Goal: Task Accomplishment & Management: Use online tool/utility

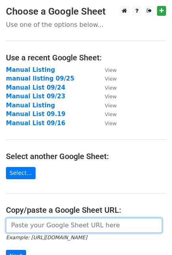
click at [73, 224] on input "url" at bounding box center [84, 225] width 156 height 15
paste input "https://docs.google.com/spreadsheets/d/190A0J3J5VUlJMoFs6GWOz0286um0ld02Ei4U0WR…"
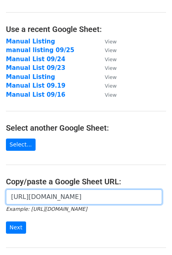
scroll to position [44, 0]
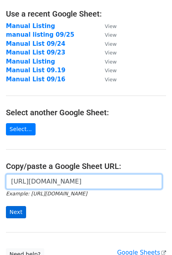
type input "https://docs.google.com/spreadsheets/d/190A0J3J5VUlJMoFs6GWOz0286um0ld02Ei4U0WR…"
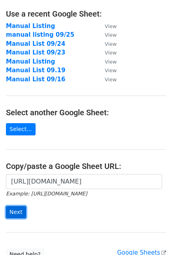
scroll to position [0, 0]
click at [20, 212] on input "Next" at bounding box center [16, 212] width 20 height 12
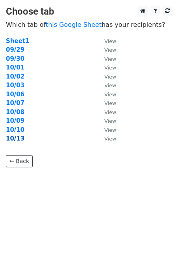
click at [11, 139] on strong "10/13" at bounding box center [15, 138] width 19 height 7
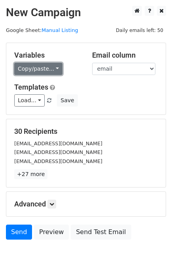
click at [43, 66] on link "Copy/paste..." at bounding box center [38, 69] width 48 height 12
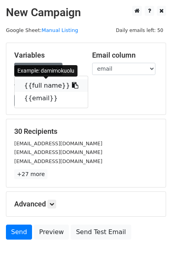
click at [36, 82] on link "{{full name}}" at bounding box center [51, 85] width 73 height 13
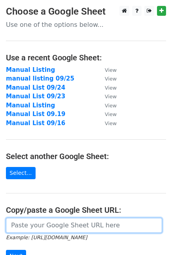
click at [58, 223] on input "url" at bounding box center [84, 225] width 156 height 15
paste input "[URL][DOMAIN_NAME]"
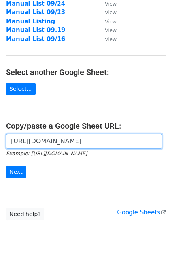
scroll to position [88, 0]
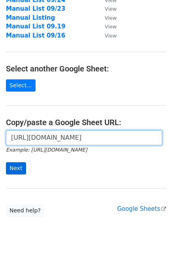
type input "[URL][DOMAIN_NAME]"
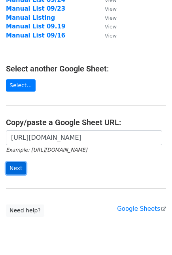
scroll to position [0, 0]
click at [13, 169] on input "Next" at bounding box center [16, 168] width 20 height 12
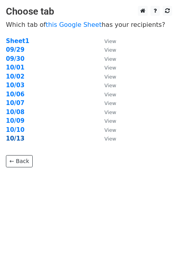
click at [18, 136] on strong "10/13" at bounding box center [15, 138] width 19 height 7
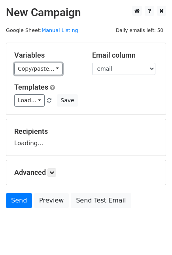
drag, startPoint x: 45, startPoint y: 66, endPoint x: 35, endPoint y: 80, distance: 17.0
click at [45, 66] on link "Copy/paste..." at bounding box center [38, 69] width 48 height 12
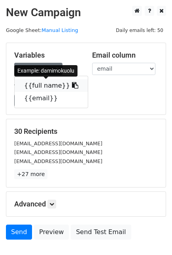
click at [32, 83] on link "{{full name}}" at bounding box center [51, 85] width 73 height 13
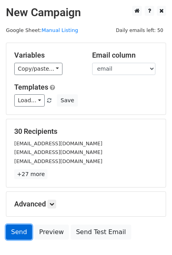
click at [17, 231] on link "Send" at bounding box center [19, 231] width 26 height 15
